Goal: Transaction & Acquisition: Purchase product/service

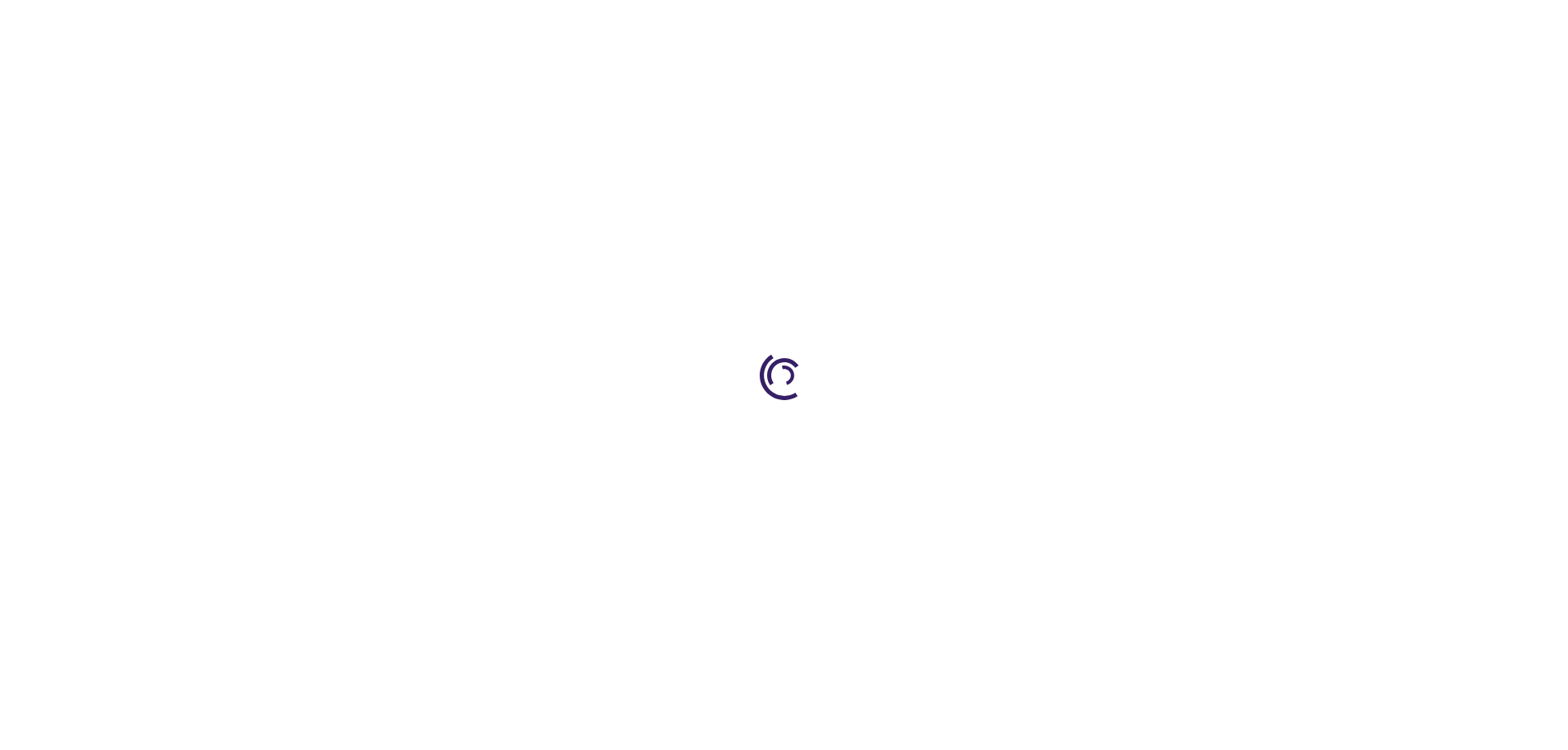
type input "0"
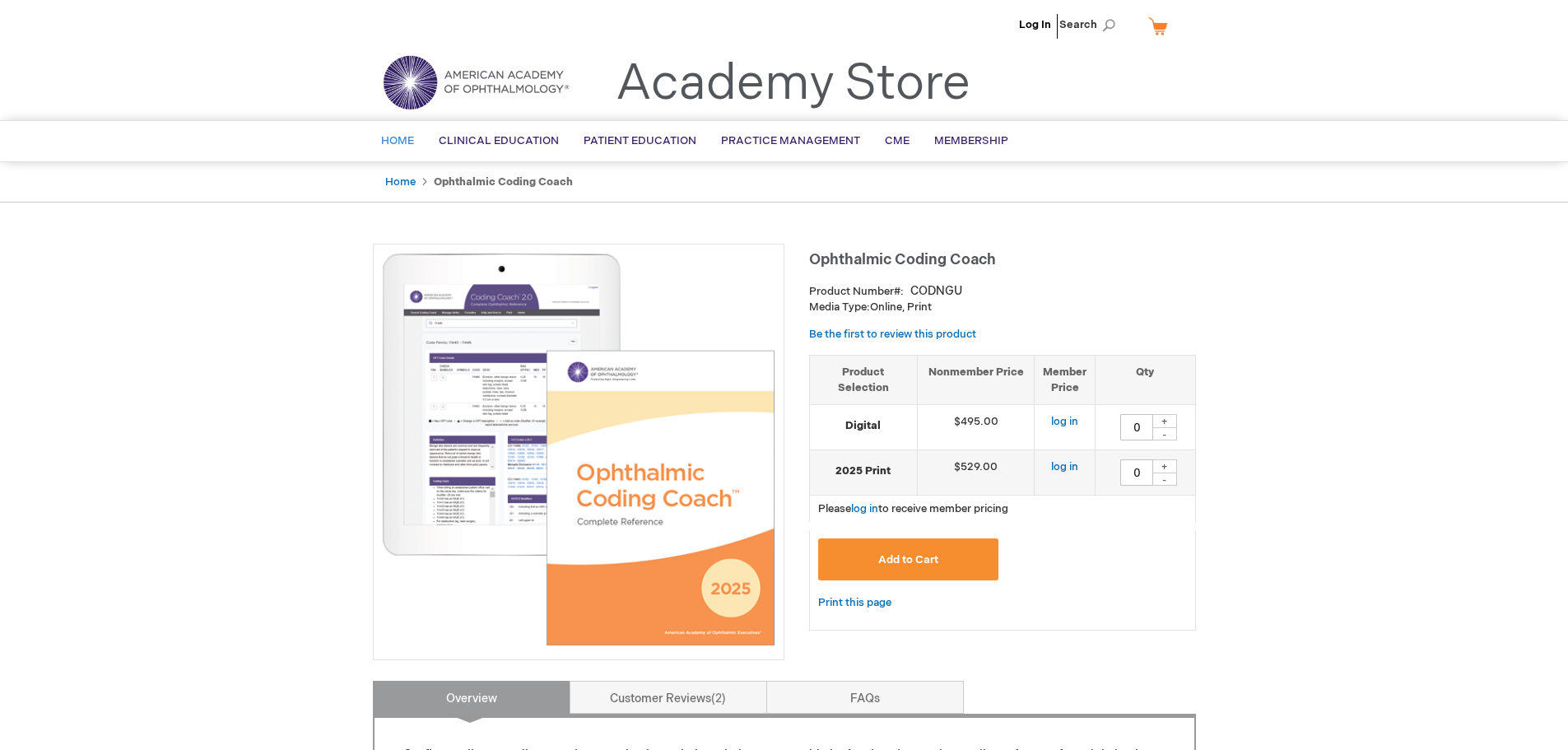
click at [396, 141] on span "Home" at bounding box center [397, 141] width 33 height 13
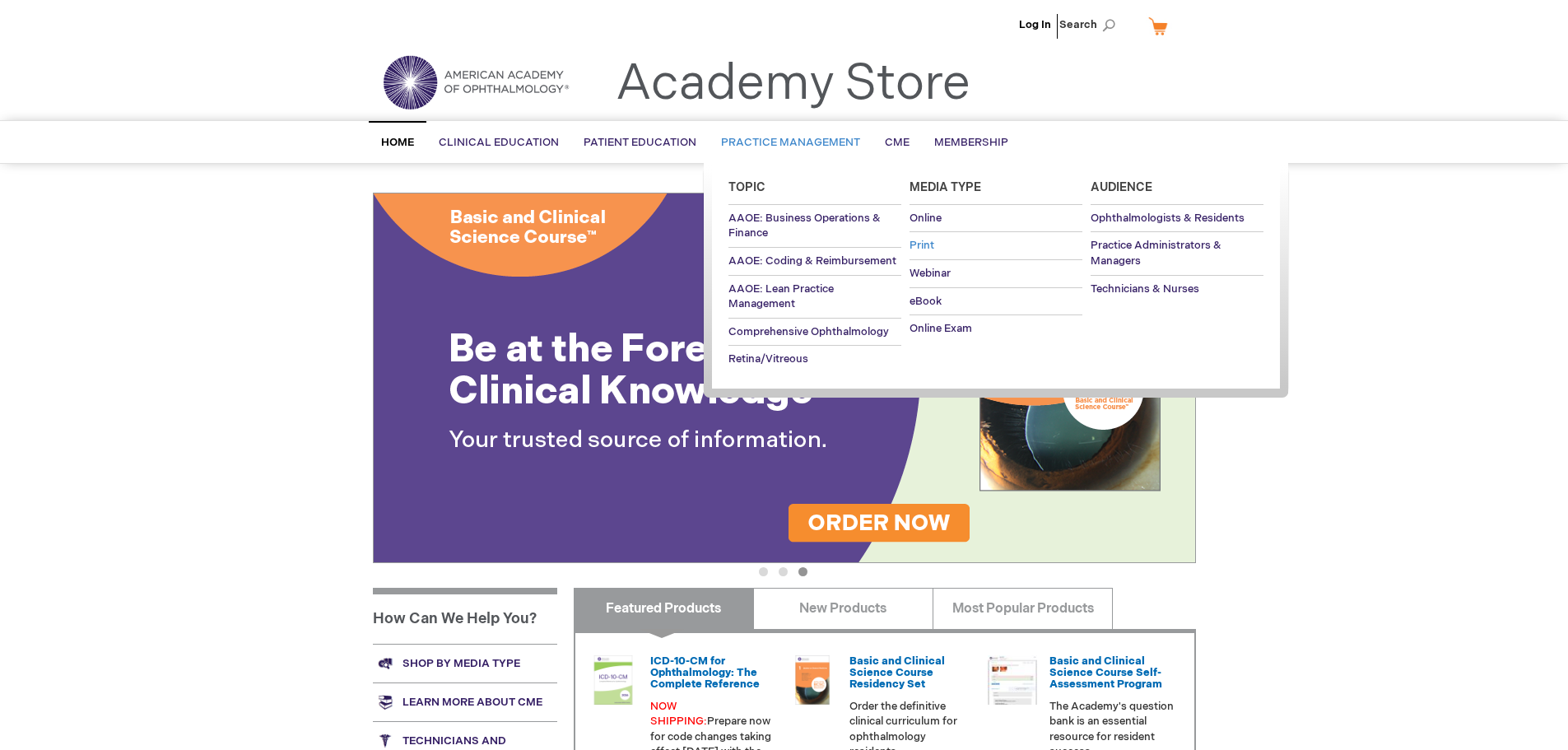
click at [917, 241] on span "Print" at bounding box center [922, 246] width 25 height 13
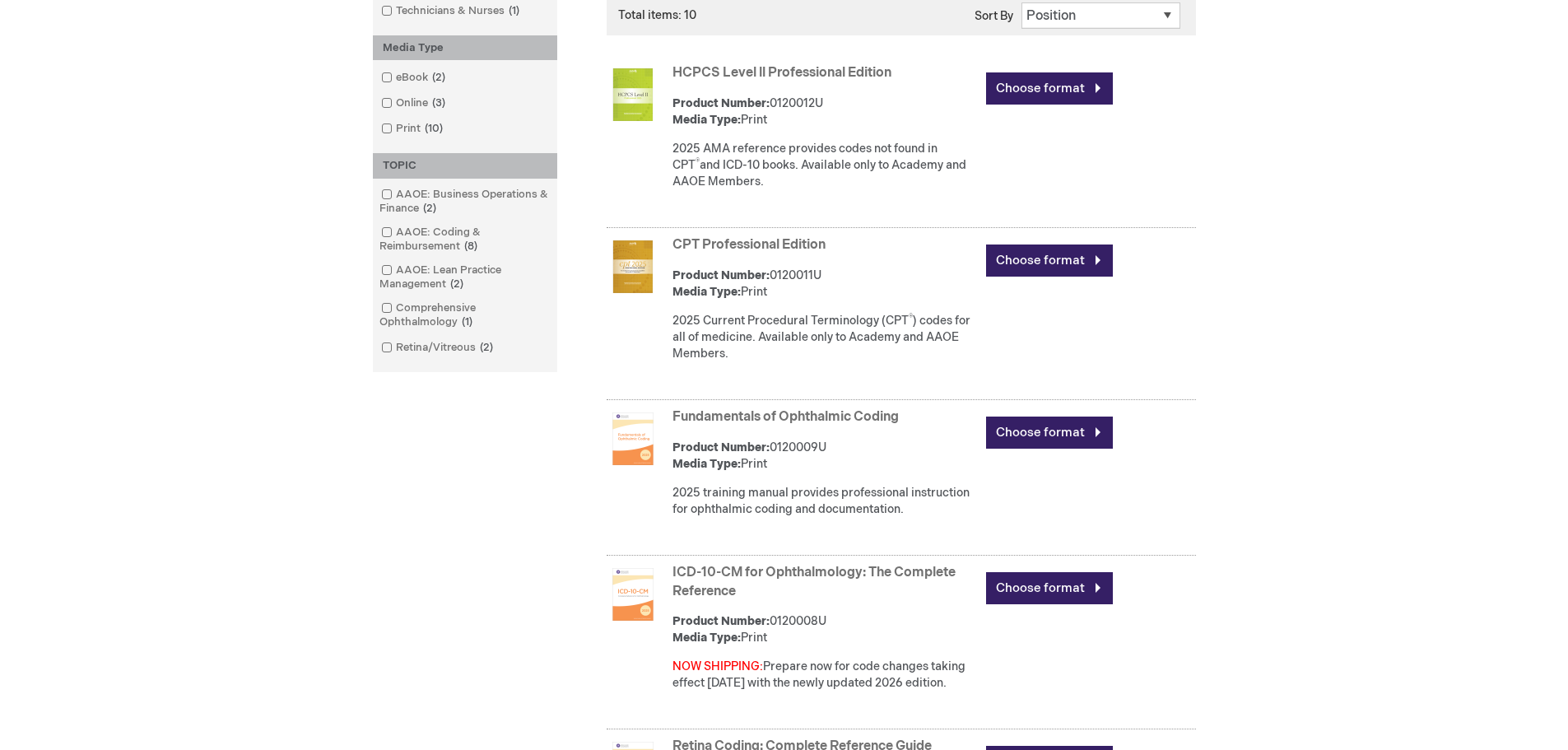
scroll to position [494, 0]
click at [623, 451] on img at bounding box center [633, 438] width 53 height 53
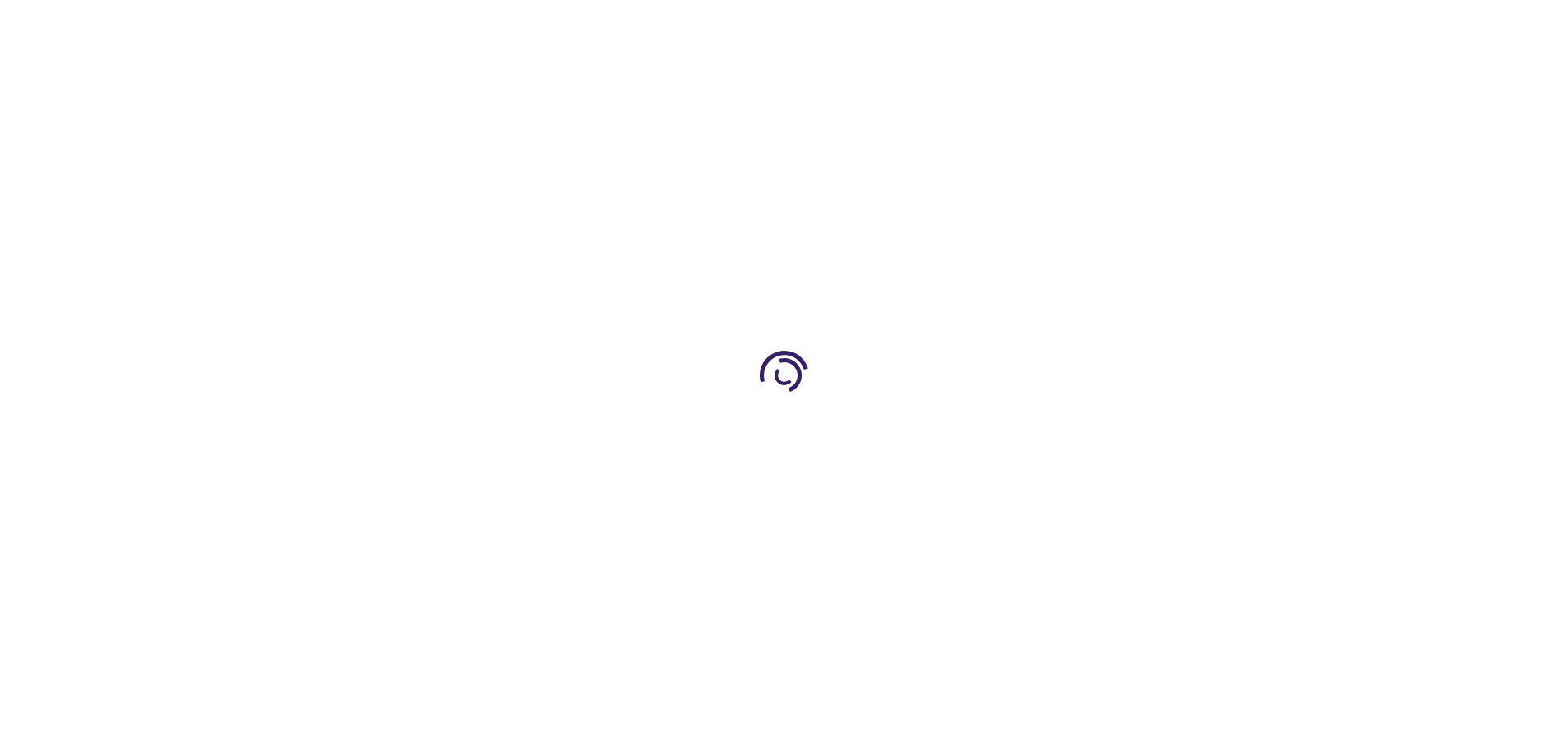
type input "0"
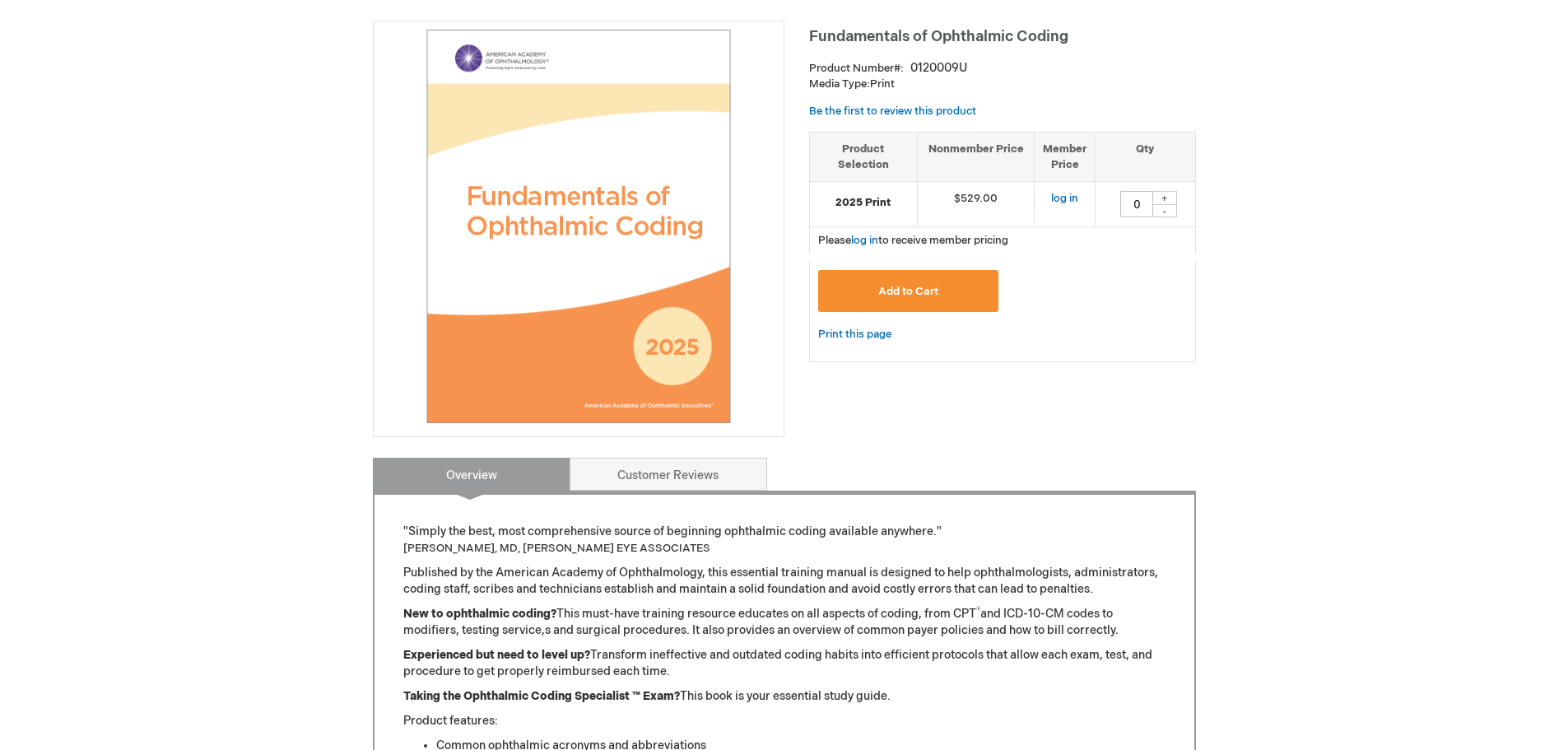
scroll to position [247, 0]
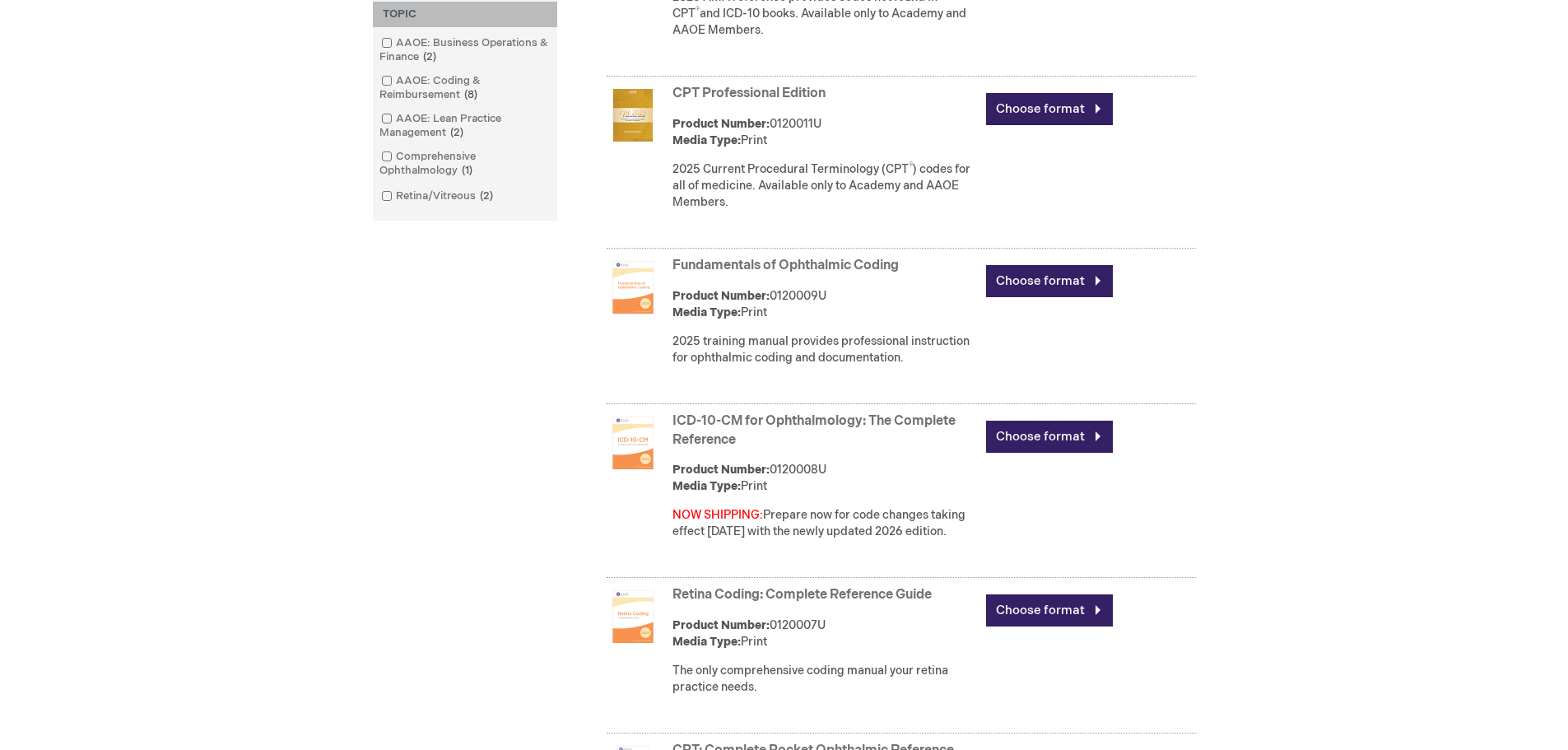
scroll to position [658, 0]
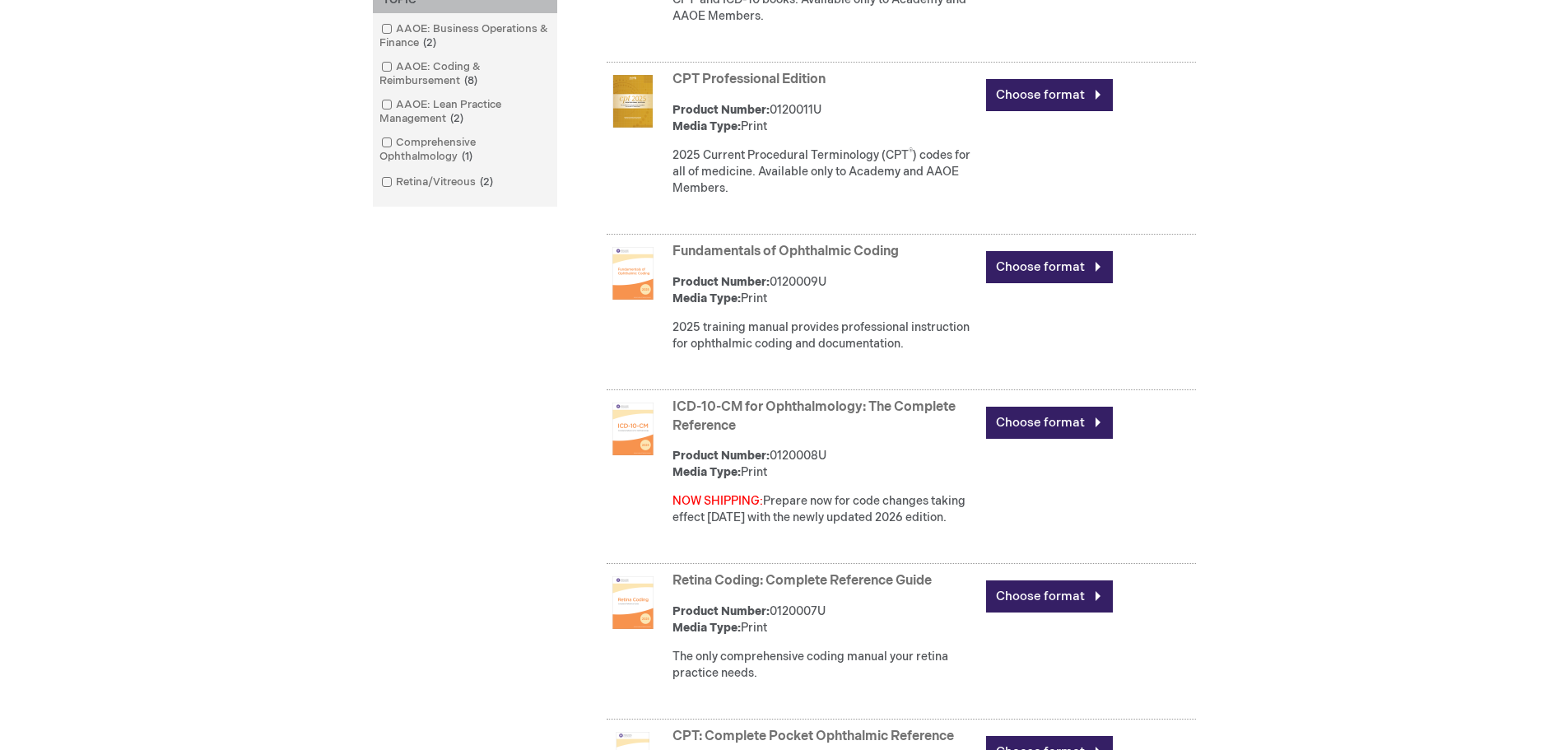
click at [634, 613] on img at bounding box center [633, 603] width 53 height 53
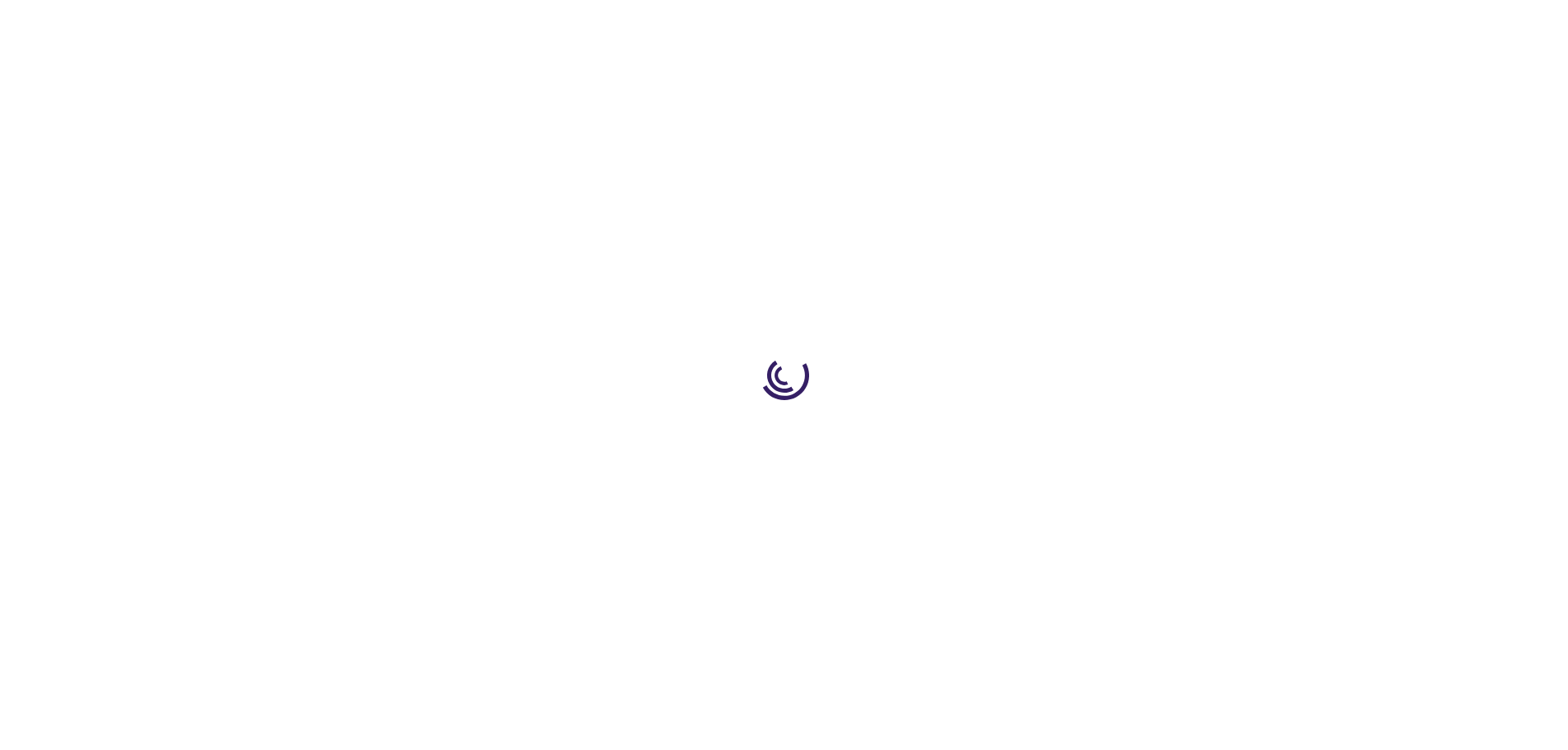
type input "0"
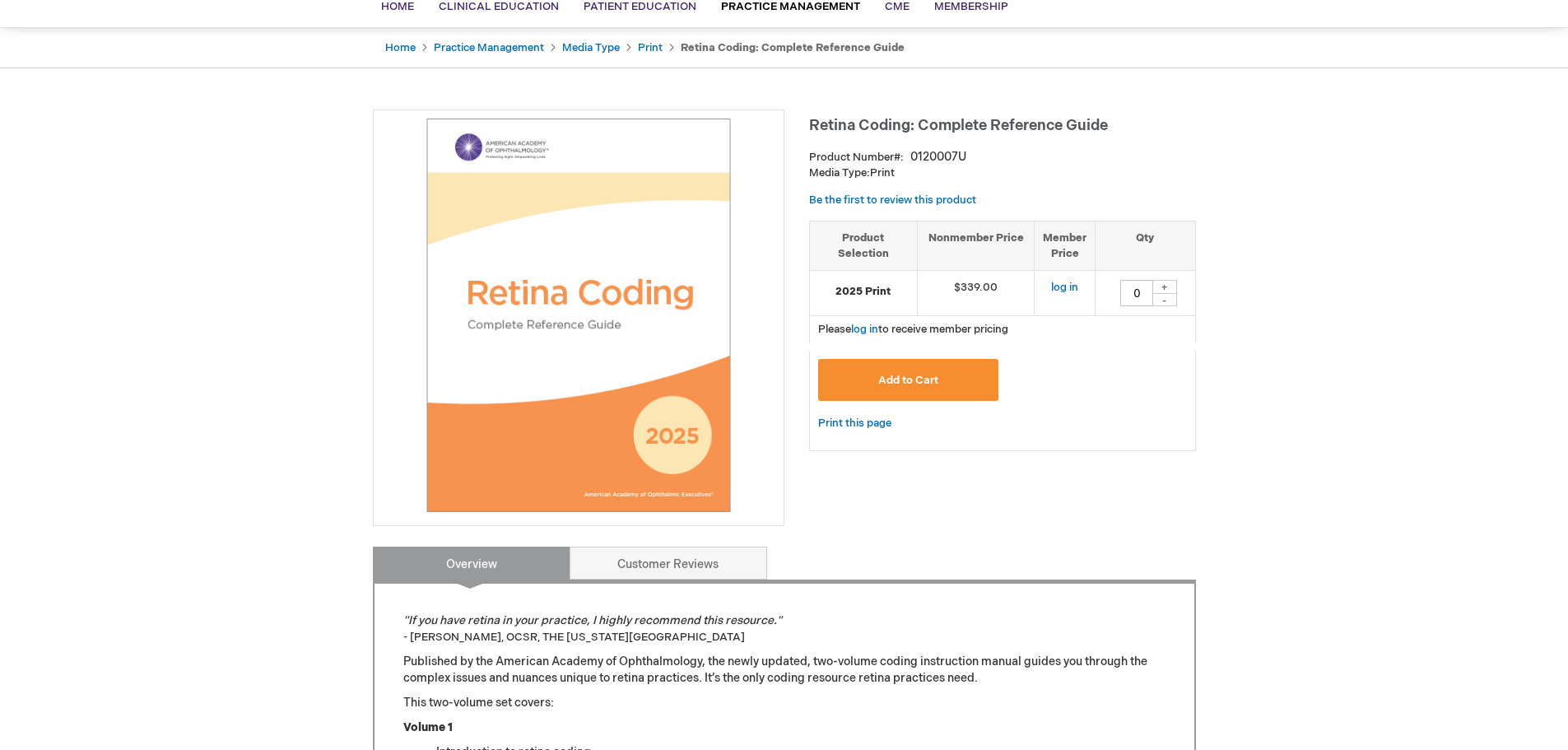
scroll to position [165, 0]
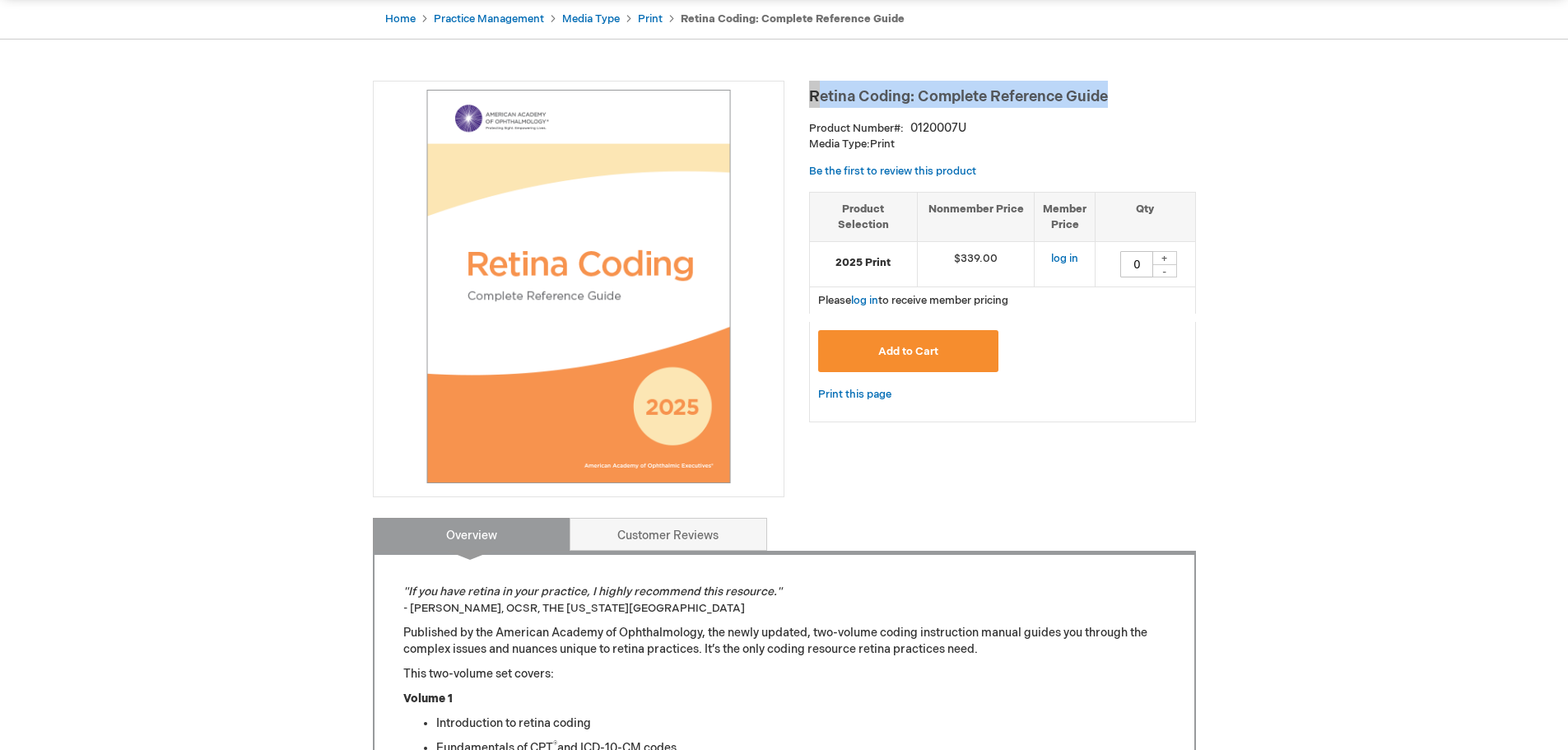
drag, startPoint x: 1124, startPoint y: 103, endPoint x: 813, endPoint y: 93, distance: 311.2
click at [813, 93] on h1 "Retina Coding: Complete Reference Guide" at bounding box center [1002, 94] width 387 height 27
copy span "Retina Coding: Complete Reference Guide"
click at [1120, 496] on div "Retina Coding: Complete Reference Guide Product Number 0120007U Media Type: Pri…" at bounding box center [785, 698] width 824 height 1235
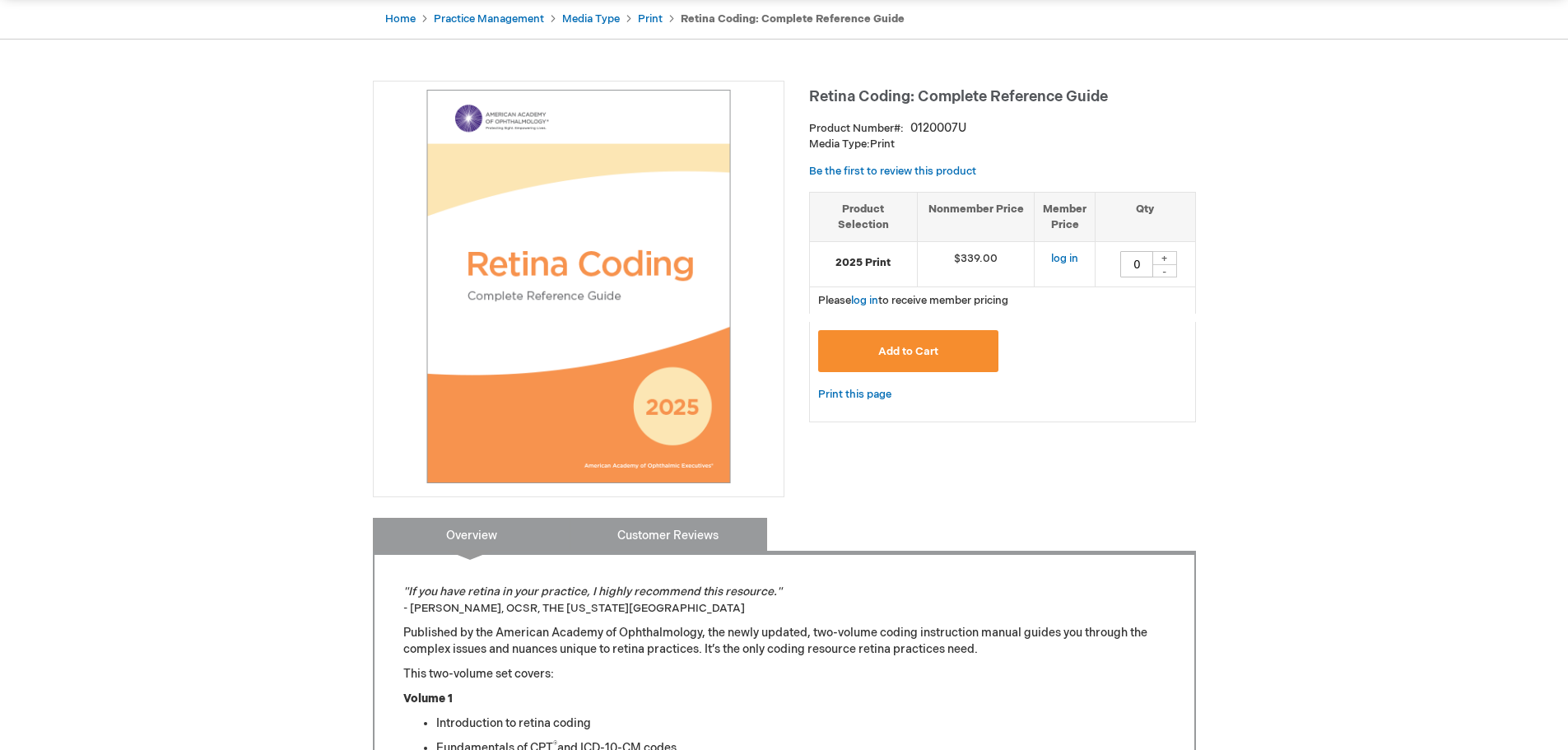
click at [697, 533] on link "Customer Reviews" at bounding box center [668, 534] width 198 height 33
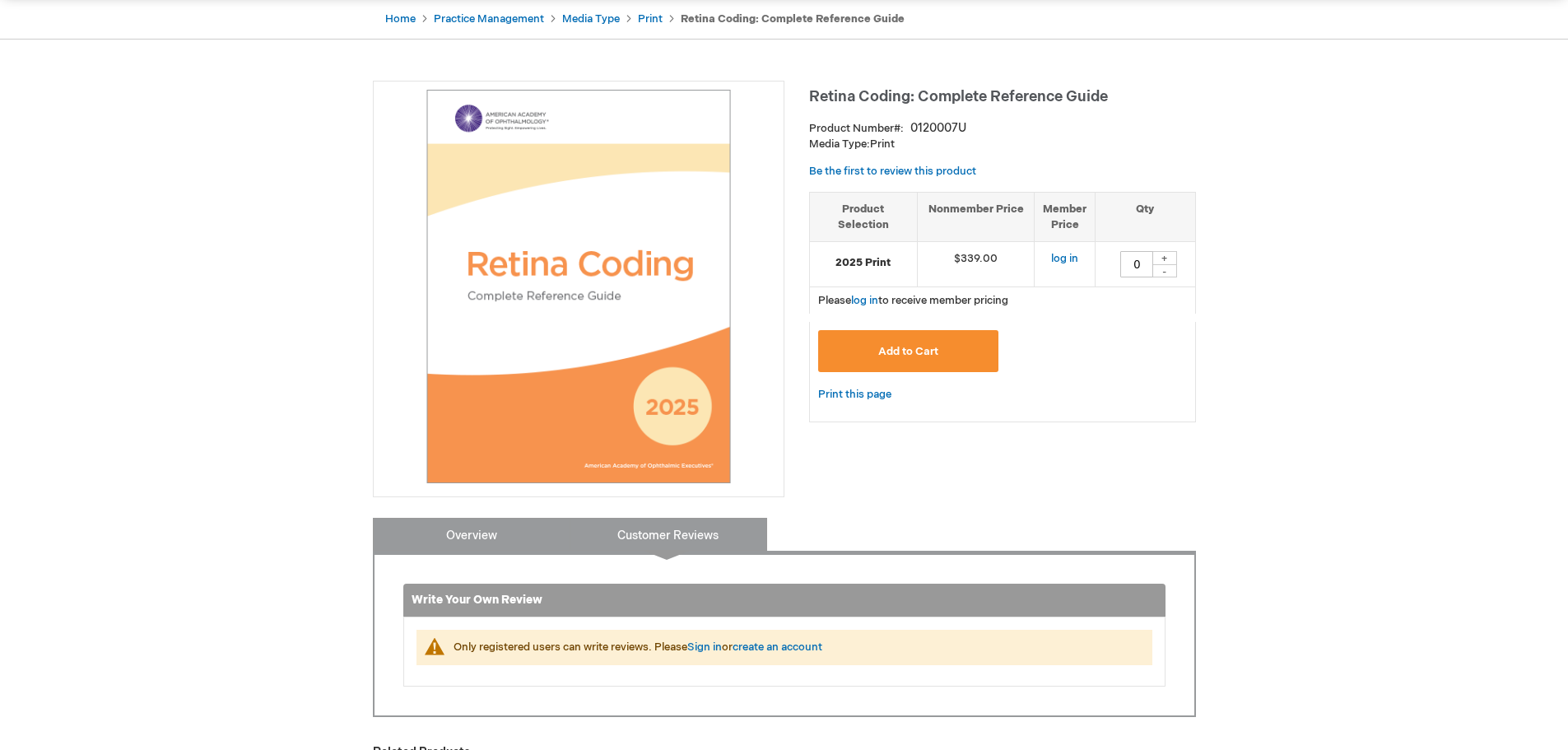
click at [476, 529] on link "Overview" at bounding box center [472, 534] width 198 height 33
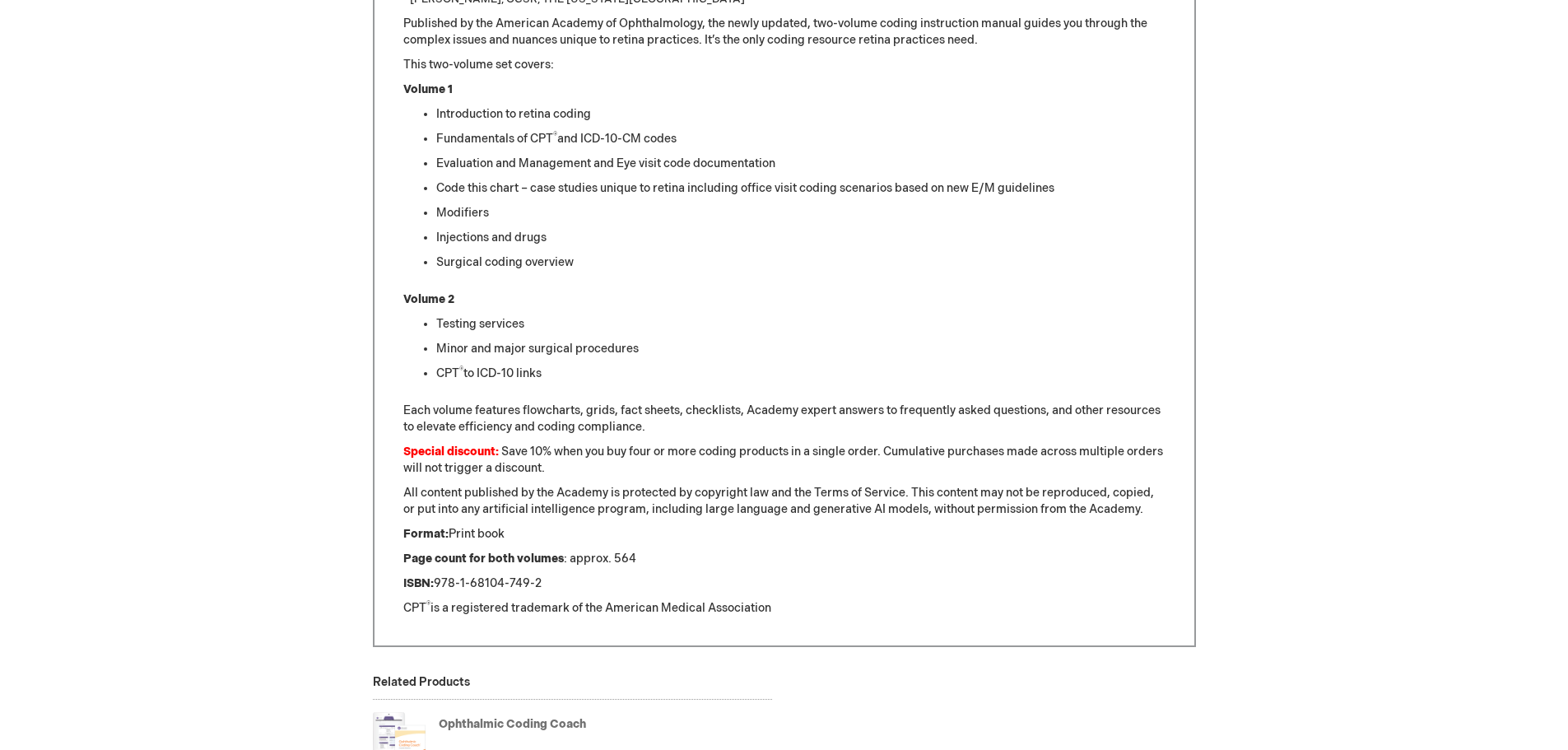
scroll to position [823, 0]
